Goal: Task Accomplishment & Management: Use online tool/utility

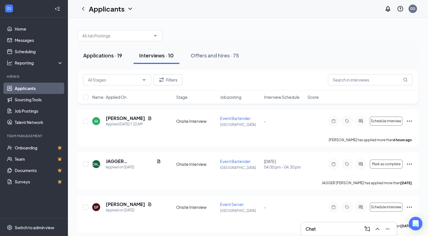
click at [114, 55] on div "Applications · 19" at bounding box center [102, 55] width 39 height 7
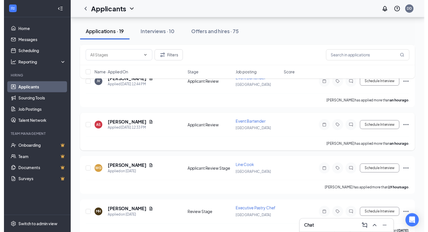
scroll to position [85, 0]
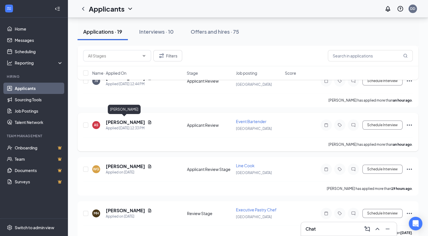
click at [129, 122] on h5 "[PERSON_NAME]" at bounding box center [125, 122] width 39 height 6
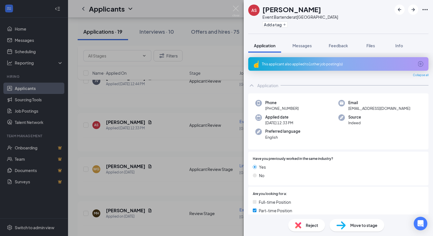
click at [357, 225] on span "Move to stage" at bounding box center [363, 225] width 27 height 6
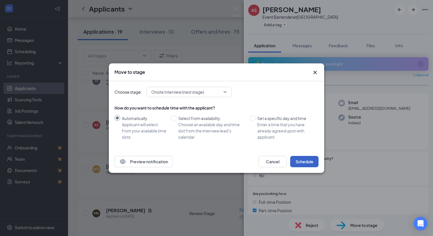
click at [312, 161] on button "Schedule" at bounding box center [304, 161] width 28 height 11
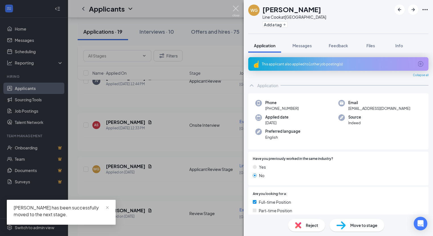
click at [234, 10] on img at bounding box center [235, 11] width 7 height 11
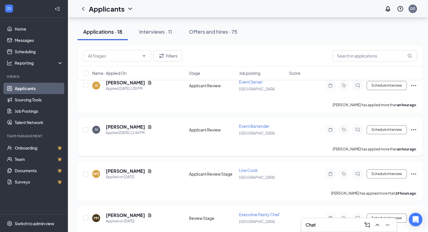
scroll to position [28, 0]
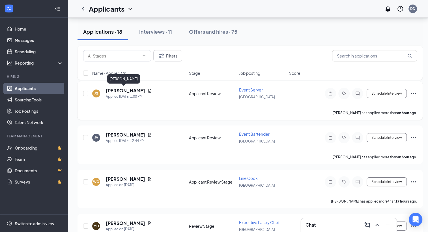
click at [119, 89] on h5 "[PERSON_NAME]" at bounding box center [125, 90] width 39 height 6
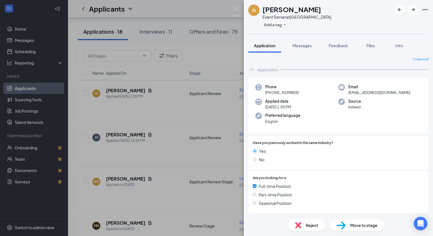
click at [354, 226] on span "Move to stage" at bounding box center [363, 225] width 27 height 6
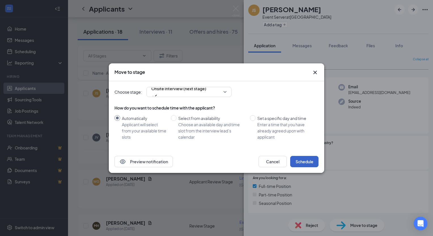
click at [303, 161] on button "Schedule" at bounding box center [304, 161] width 28 height 11
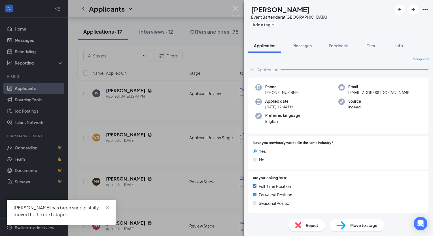
click at [236, 7] on img at bounding box center [235, 11] width 7 height 11
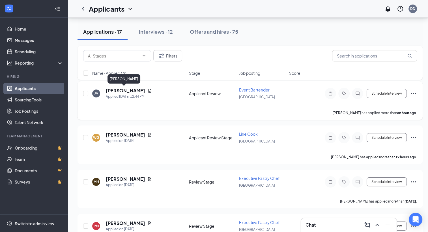
click at [114, 87] on h5 "[PERSON_NAME]" at bounding box center [125, 90] width 39 height 6
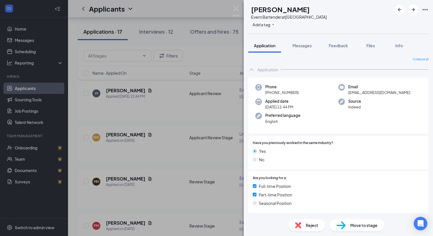
click at [351, 226] on span "Move to stage" at bounding box center [363, 225] width 27 height 6
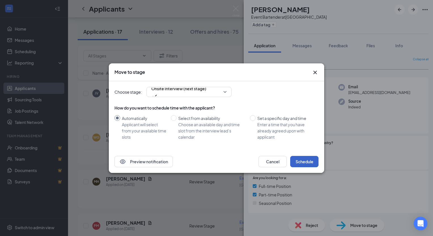
click at [300, 160] on button "Schedule" at bounding box center [304, 161] width 28 height 11
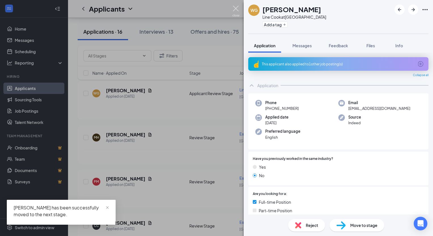
click at [236, 6] on img at bounding box center [235, 11] width 7 height 11
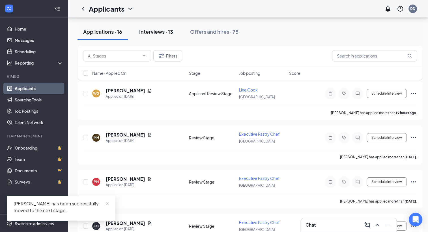
click at [156, 31] on div "Interviews · 13" at bounding box center [156, 31] width 34 height 7
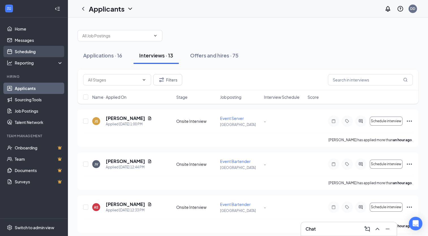
click at [31, 51] on link "Scheduling" at bounding box center [39, 51] width 48 height 11
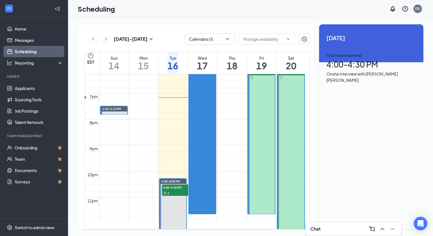
scroll to position [448, 0]
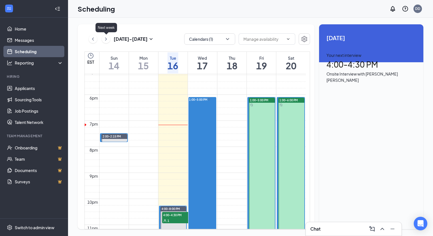
click at [107, 38] on icon "ChevronRight" at bounding box center [106, 39] width 6 height 7
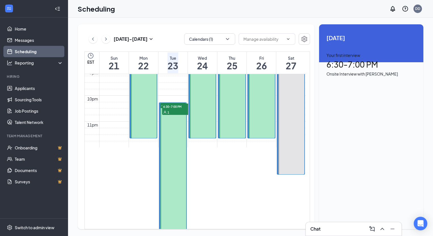
scroll to position [590, 0]
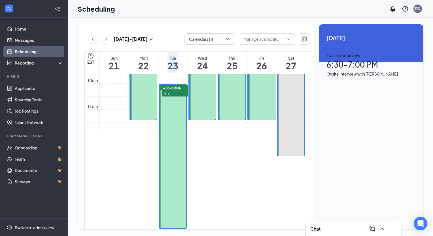
click at [178, 91] on span "6:30-7:00 PM" at bounding box center [176, 88] width 28 height 6
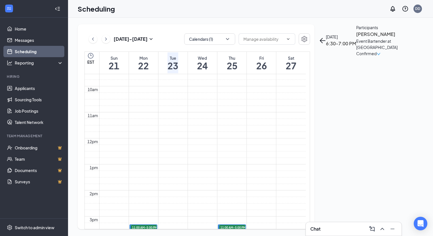
scroll to position [222, 0]
